Goal: Check status: Check status

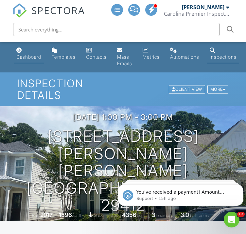
click at [29, 58] on div "Dashboard" at bounding box center [28, 57] width 25 height 6
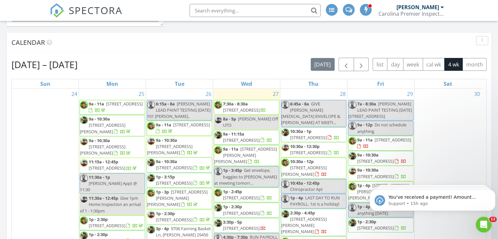
click at [107, 114] on span "9a - 11a 7590 Peppercorn Ln, North Charleston 29420" at bounding box center [112, 107] width 65 height 13
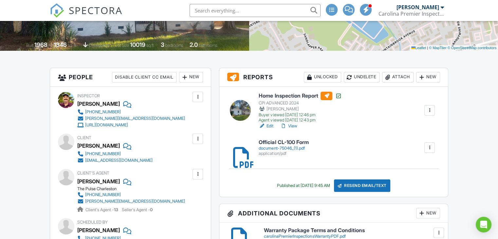
click at [289, 125] on link "View" at bounding box center [288, 126] width 17 height 7
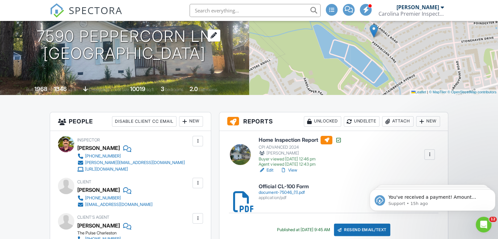
scroll to position [33, 0]
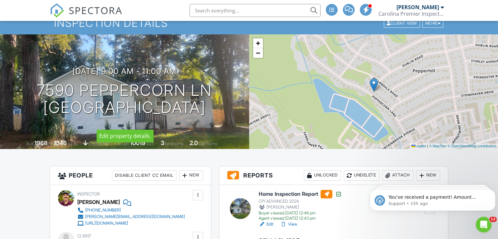
drag, startPoint x: 159, startPoint y: 118, endPoint x: 39, endPoint y: 68, distance: 130.6
click at [39, 68] on div "08/25/2025 9:00 am - 11:00 am 7590 Peppercorn Ln North Charleston, SC 29420" at bounding box center [124, 91] width 249 height 49
copy div "08/25/2025 9:00 am - 11:00 am 7590 Peppercorn Ln North Charleston, SC 29420"
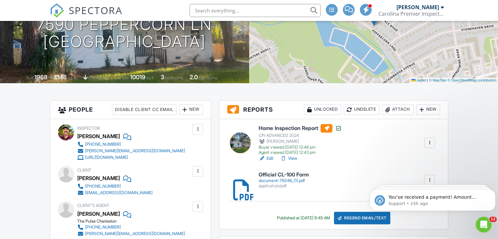
scroll to position [131, 0]
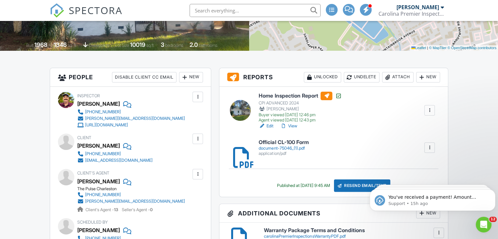
click at [292, 127] on link "View" at bounding box center [288, 126] width 17 height 7
